Goal: Navigation & Orientation: Understand site structure

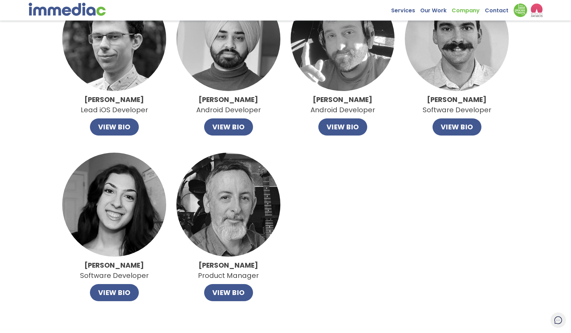
scroll to position [424, 0]
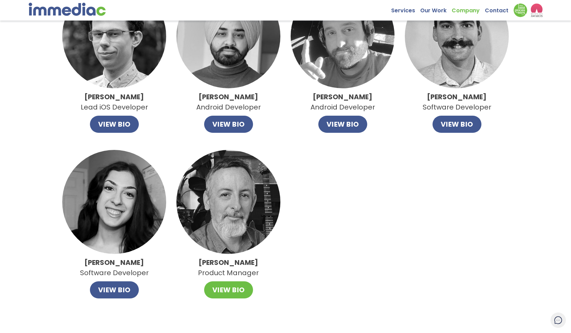
click at [228, 295] on button "VIEW BIO" at bounding box center [228, 289] width 49 height 17
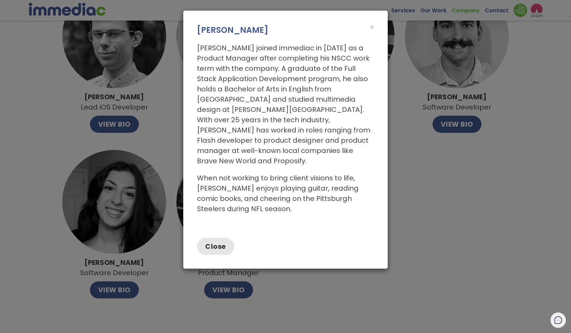
click at [226, 238] on button "Close" at bounding box center [215, 246] width 37 height 17
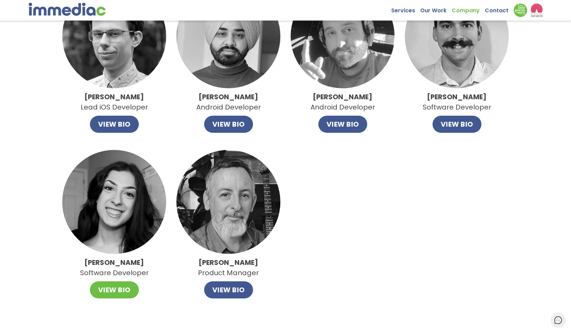
click at [114, 295] on button "VIEW BIO" at bounding box center [114, 289] width 49 height 17
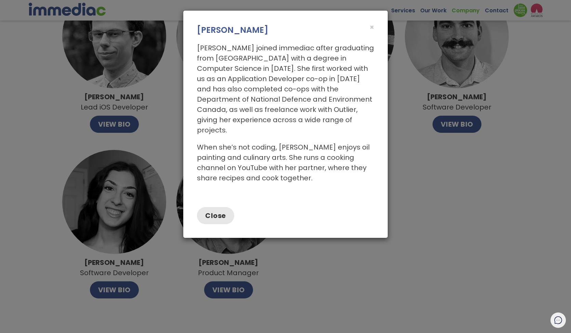
click at [221, 207] on button "Close" at bounding box center [215, 215] width 37 height 17
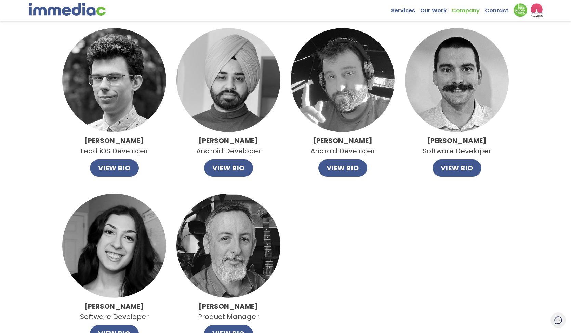
scroll to position [357, 0]
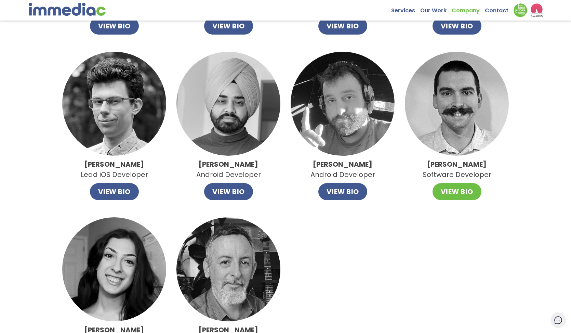
click at [468, 194] on button "VIEW BIO" at bounding box center [456, 191] width 49 height 17
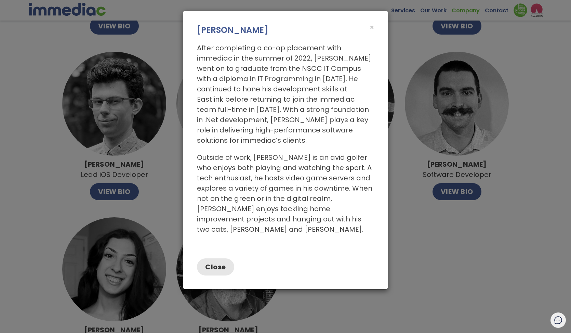
click at [226, 258] on button "Close" at bounding box center [215, 266] width 37 height 17
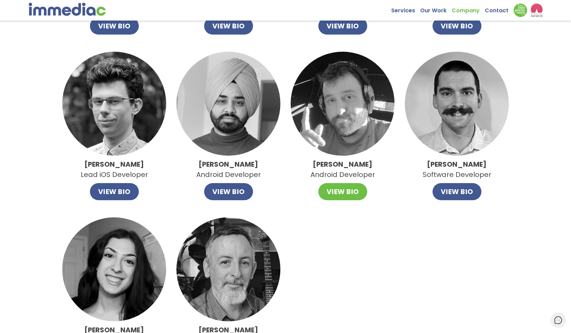
click at [349, 193] on button "VIEW BIO" at bounding box center [342, 191] width 49 height 17
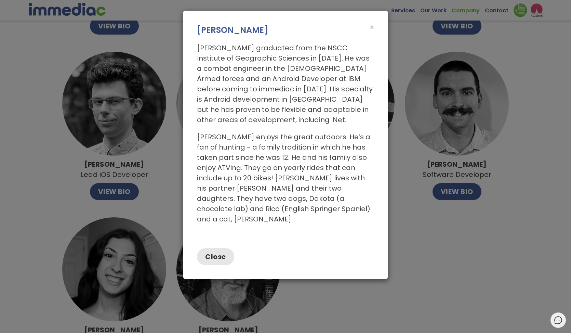
click at [215, 248] on button "Close" at bounding box center [215, 256] width 37 height 17
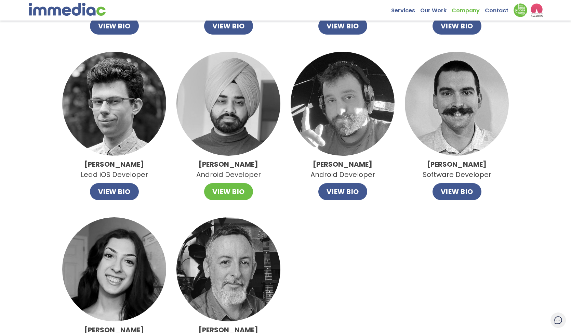
click at [225, 189] on button "VIEW BIO" at bounding box center [228, 191] width 49 height 17
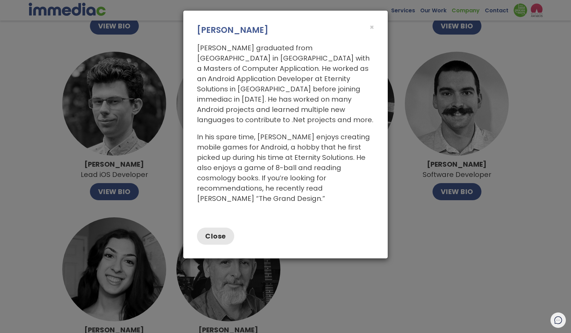
click at [215, 227] on button "Close" at bounding box center [215, 235] width 37 height 17
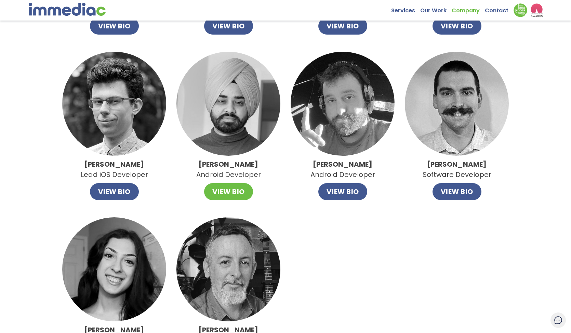
click at [232, 191] on button "VIEW BIO" at bounding box center [228, 191] width 49 height 17
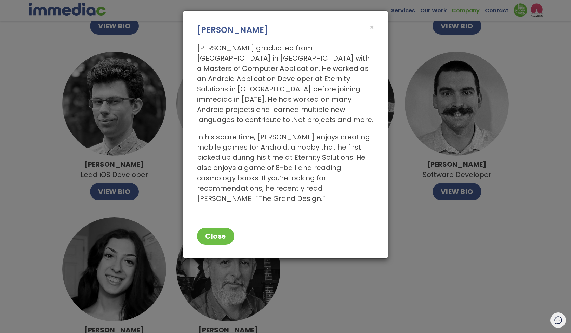
click at [231, 194] on div "Baljeet graduated from Lovely Professional University in Punjab with a Masters …" at bounding box center [285, 126] width 204 height 181
click at [221, 227] on button "Close" at bounding box center [215, 235] width 37 height 17
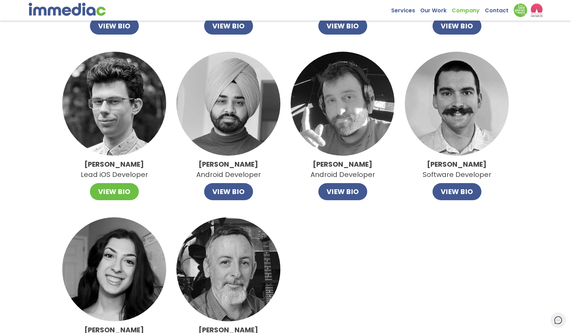
click at [103, 190] on button "VIEW BIO" at bounding box center [114, 191] width 49 height 17
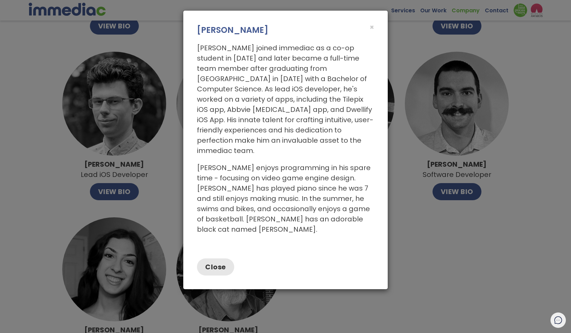
click at [211, 258] on button "Close" at bounding box center [215, 266] width 37 height 17
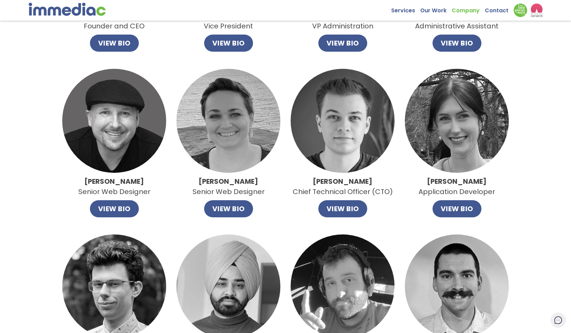
scroll to position [169, 0]
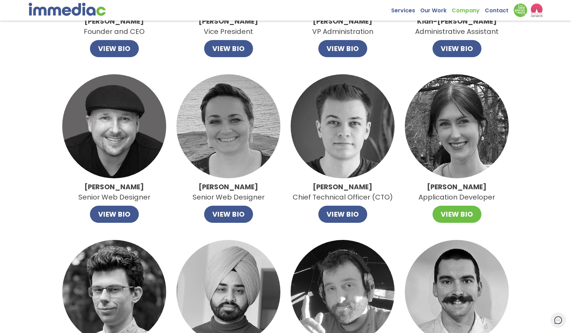
click at [450, 211] on button "VIEW BIO" at bounding box center [456, 213] width 49 height 17
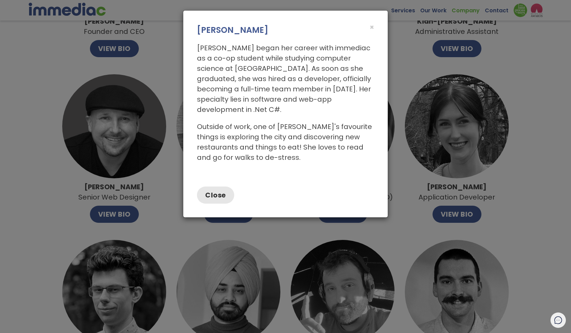
click at [218, 186] on button "Close" at bounding box center [215, 194] width 37 height 17
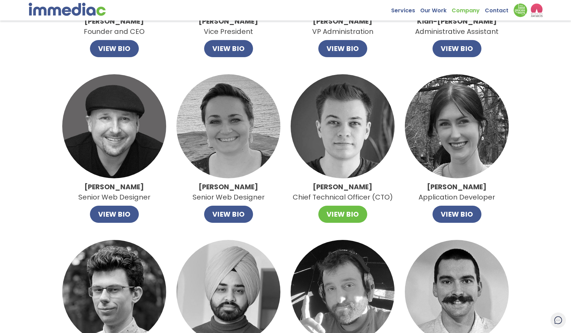
click at [335, 214] on button "VIEW BIO" at bounding box center [342, 213] width 49 height 17
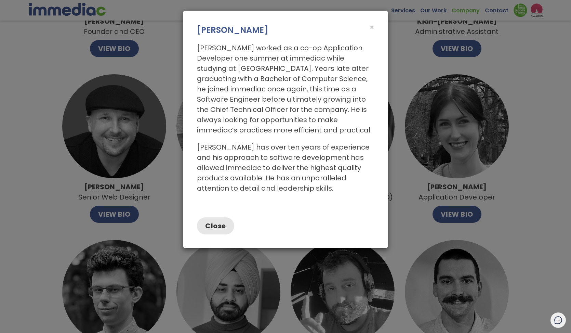
click at [231, 225] on button "Close" at bounding box center [215, 225] width 37 height 17
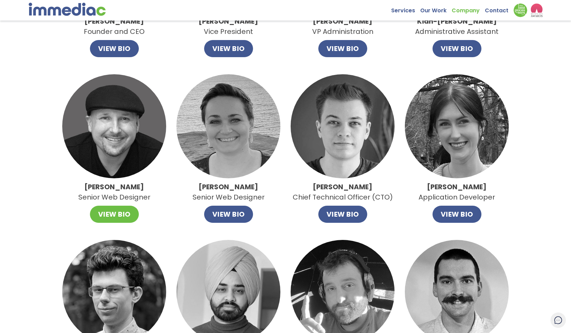
click at [122, 210] on button "VIEW BIO" at bounding box center [114, 213] width 49 height 17
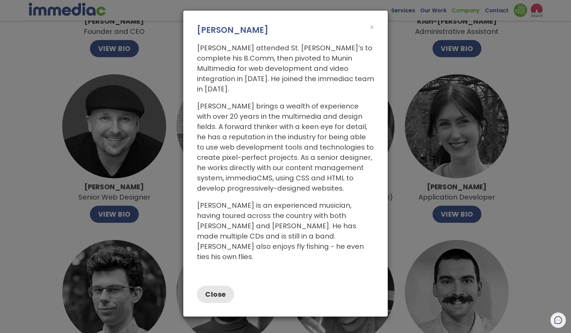
click at [212, 285] on button "Close" at bounding box center [215, 293] width 37 height 17
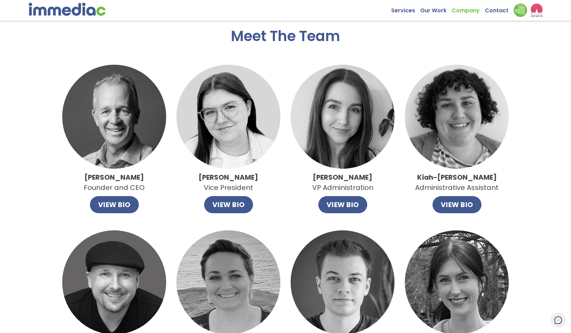
scroll to position [12, 0]
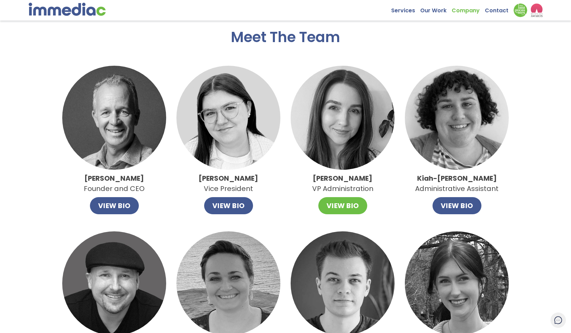
click at [343, 210] on button "VIEW BIO" at bounding box center [342, 205] width 49 height 17
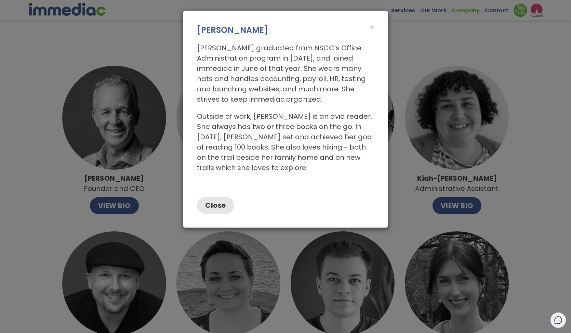
click at [228, 205] on button "Close" at bounding box center [215, 205] width 37 height 17
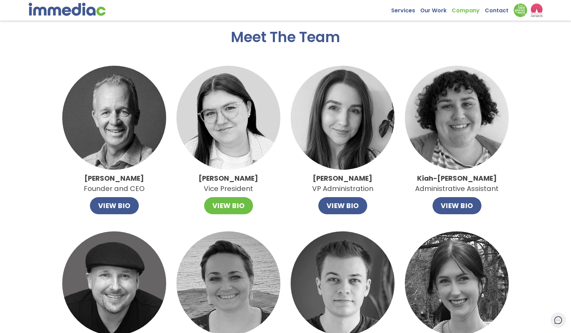
click at [225, 203] on button "VIEW BIO" at bounding box center [228, 205] width 49 height 17
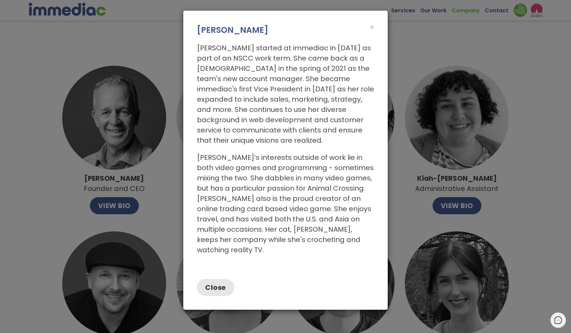
click at [212, 283] on button "Close" at bounding box center [215, 287] width 37 height 17
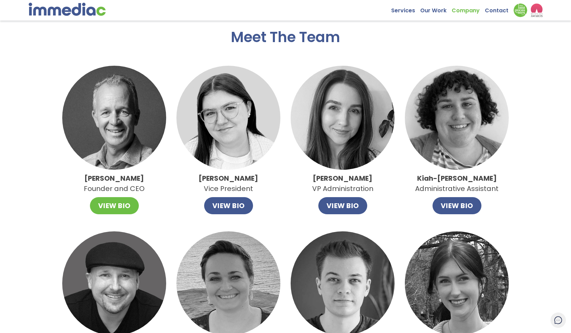
click at [105, 208] on button "VIEW BIO" at bounding box center [114, 205] width 49 height 17
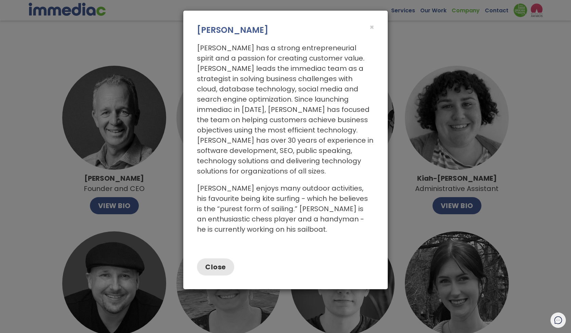
click at [226, 258] on button "Close" at bounding box center [215, 266] width 37 height 17
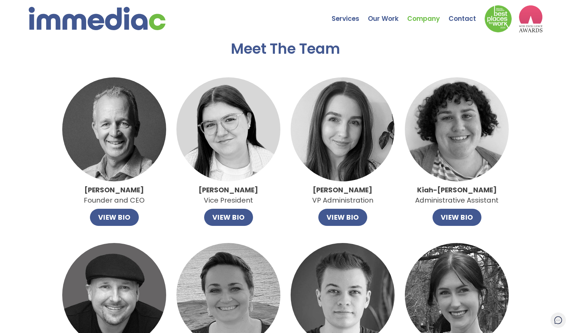
scroll to position [0, 0]
click at [384, 22] on link "Our Work" at bounding box center [387, 14] width 39 height 24
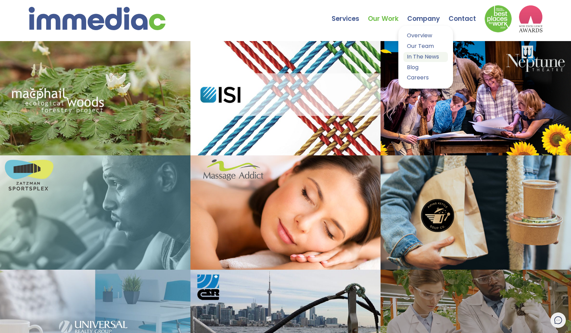
click at [420, 54] on link "In The News" at bounding box center [425, 57] width 44 height 10
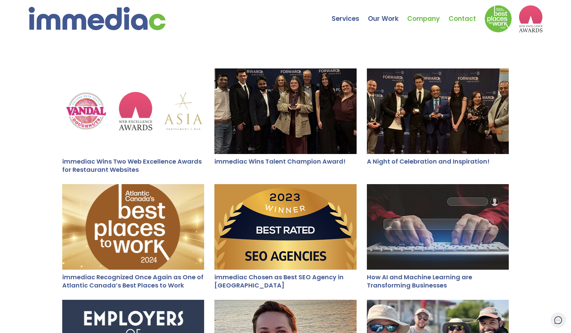
click at [464, 16] on link "Contact" at bounding box center [467, 14] width 36 height 24
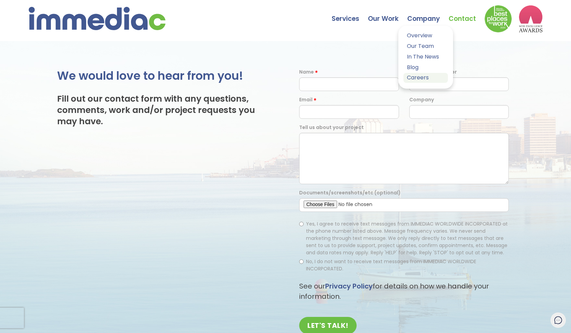
click at [419, 76] on link "Careers" at bounding box center [425, 78] width 44 height 10
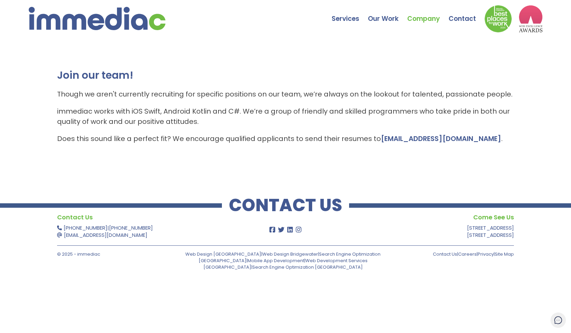
click at [269, 31] on div "Services Web Design Apps Technologies Custom Software Search Engine Optimizatio…" at bounding box center [286, 16] width 514 height 32
click at [102, 24] on img at bounding box center [97, 18] width 137 height 23
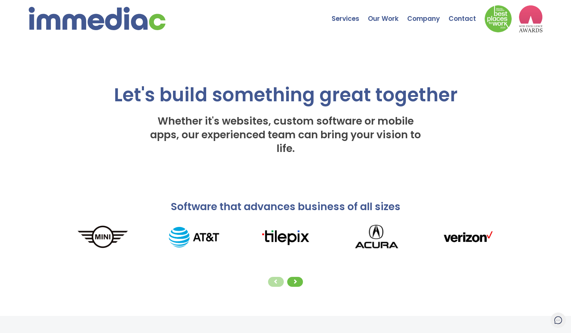
click at [291, 276] on div at bounding box center [285, 281] width 457 height 13
click at [296, 284] on div at bounding box center [295, 282] width 16 height 10
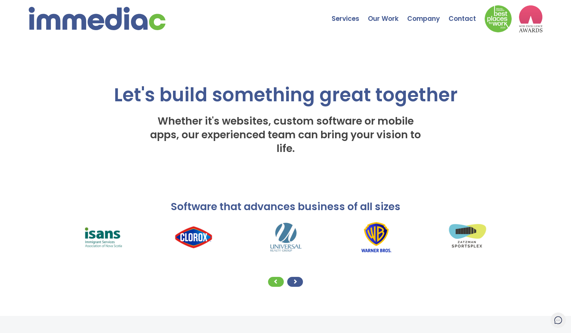
click at [296, 284] on div at bounding box center [295, 282] width 16 height 10
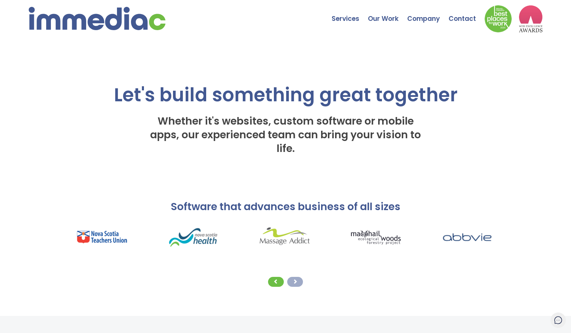
click at [296, 283] on span at bounding box center [295, 281] width 5 height 5
click at [294, 280] on span at bounding box center [295, 281] width 5 height 5
click at [280, 283] on div at bounding box center [276, 282] width 16 height 10
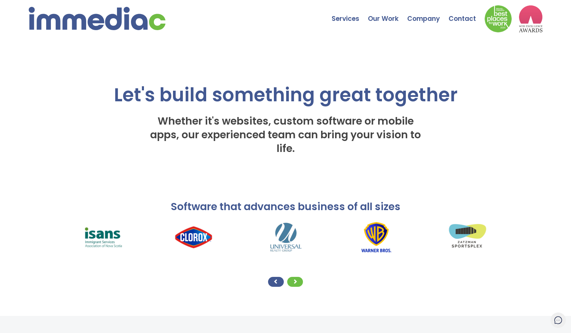
click at [280, 283] on div at bounding box center [276, 282] width 16 height 10
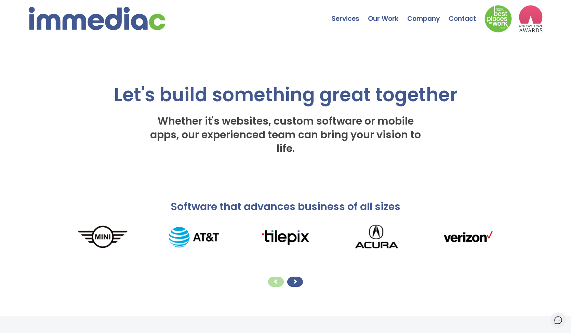
click at [292, 284] on div at bounding box center [295, 282] width 16 height 10
